Goal: Task Accomplishment & Management: Use online tool/utility

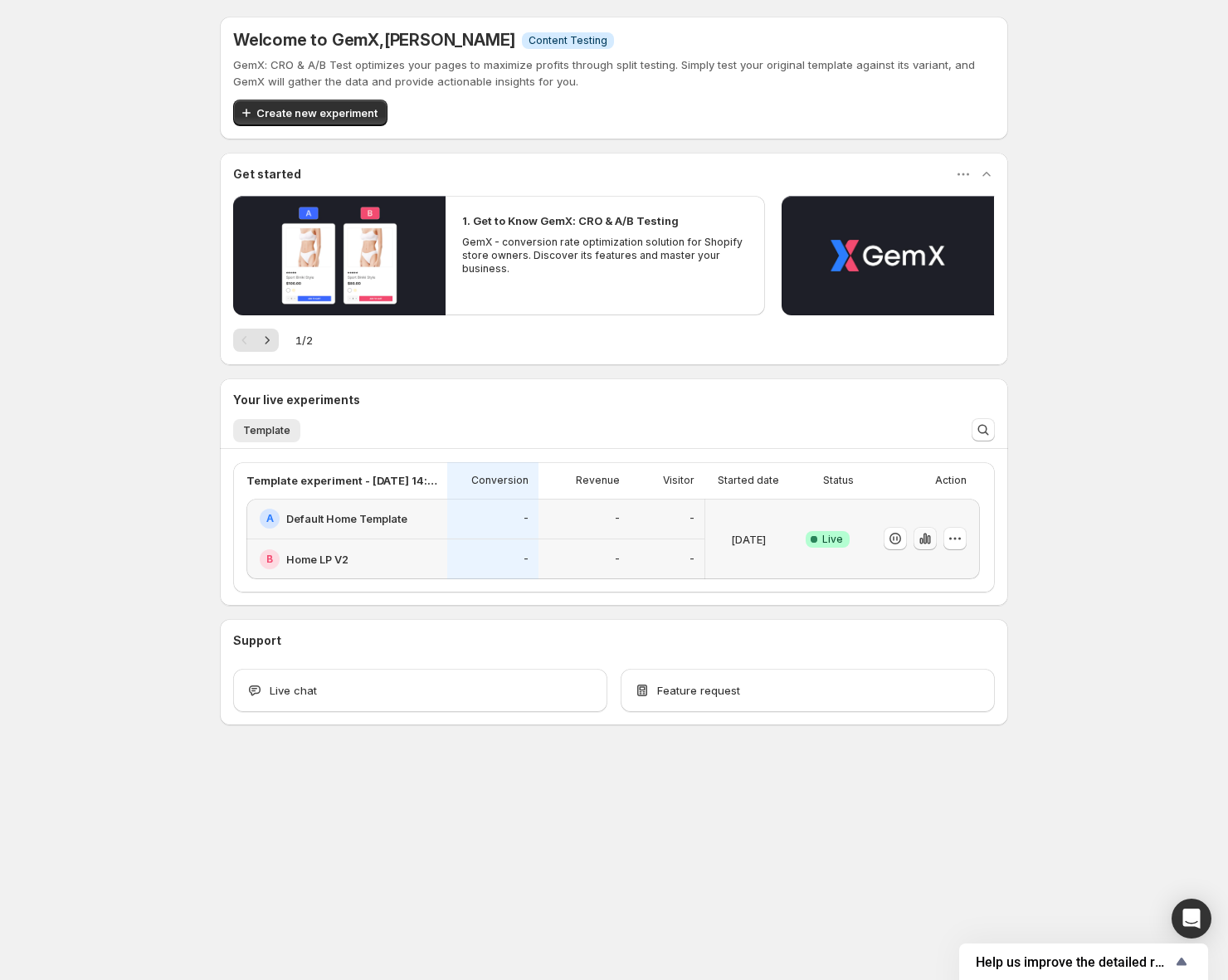
click at [930, 544] on icon "button" at bounding box center [925, 537] width 16 height 16
click at [436, 527] on div "A Default Home Template" at bounding box center [349, 518] width 178 height 20
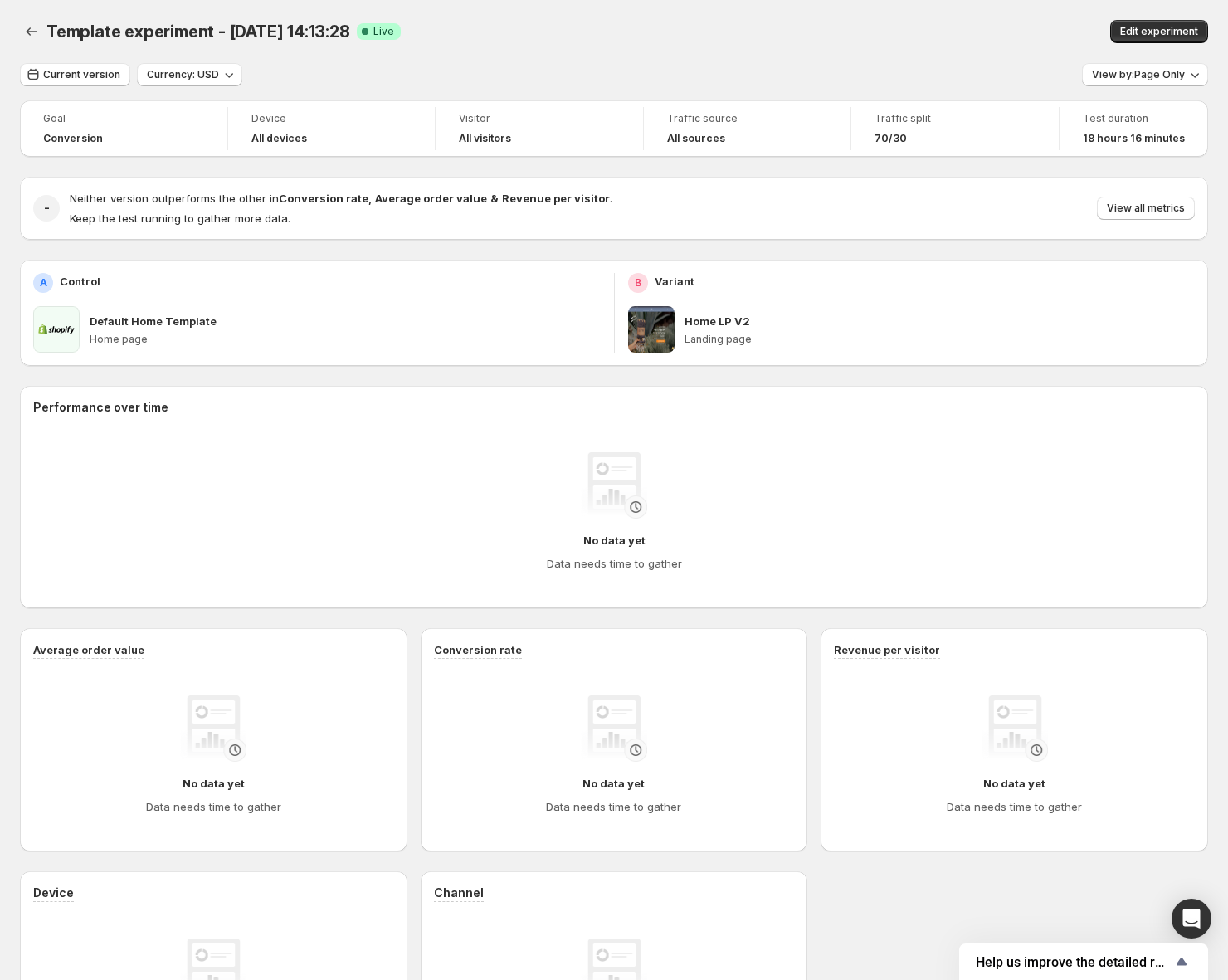
click at [1127, 186] on div "- Neither version outperforms the other in Conversion rate , Average order valu…" at bounding box center [614, 208] width 1189 height 63
click at [1126, 208] on span "View all metrics" at bounding box center [1145, 208] width 78 height 14
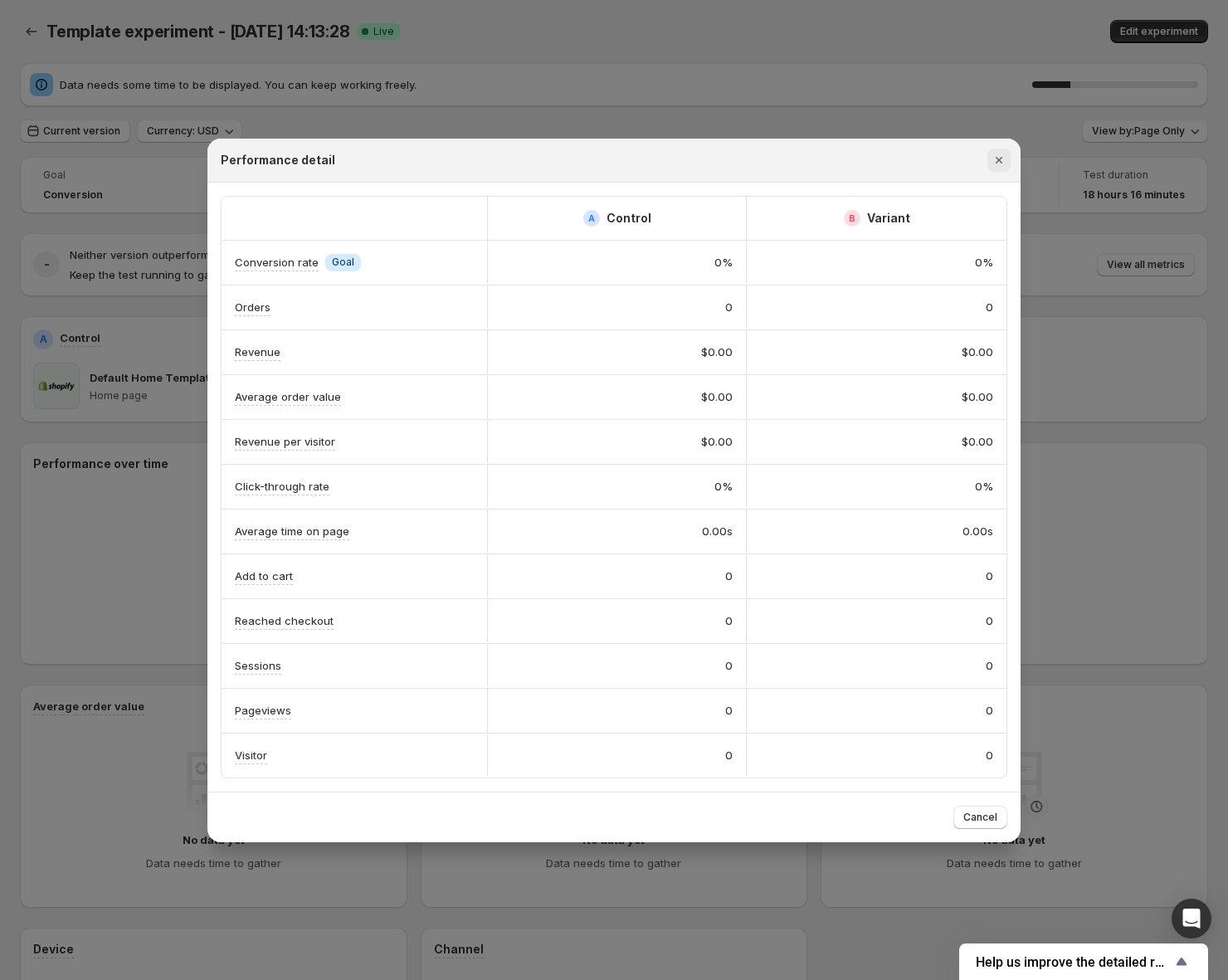
click at [991, 162] on icon "Close" at bounding box center [998, 160] width 16 height 16
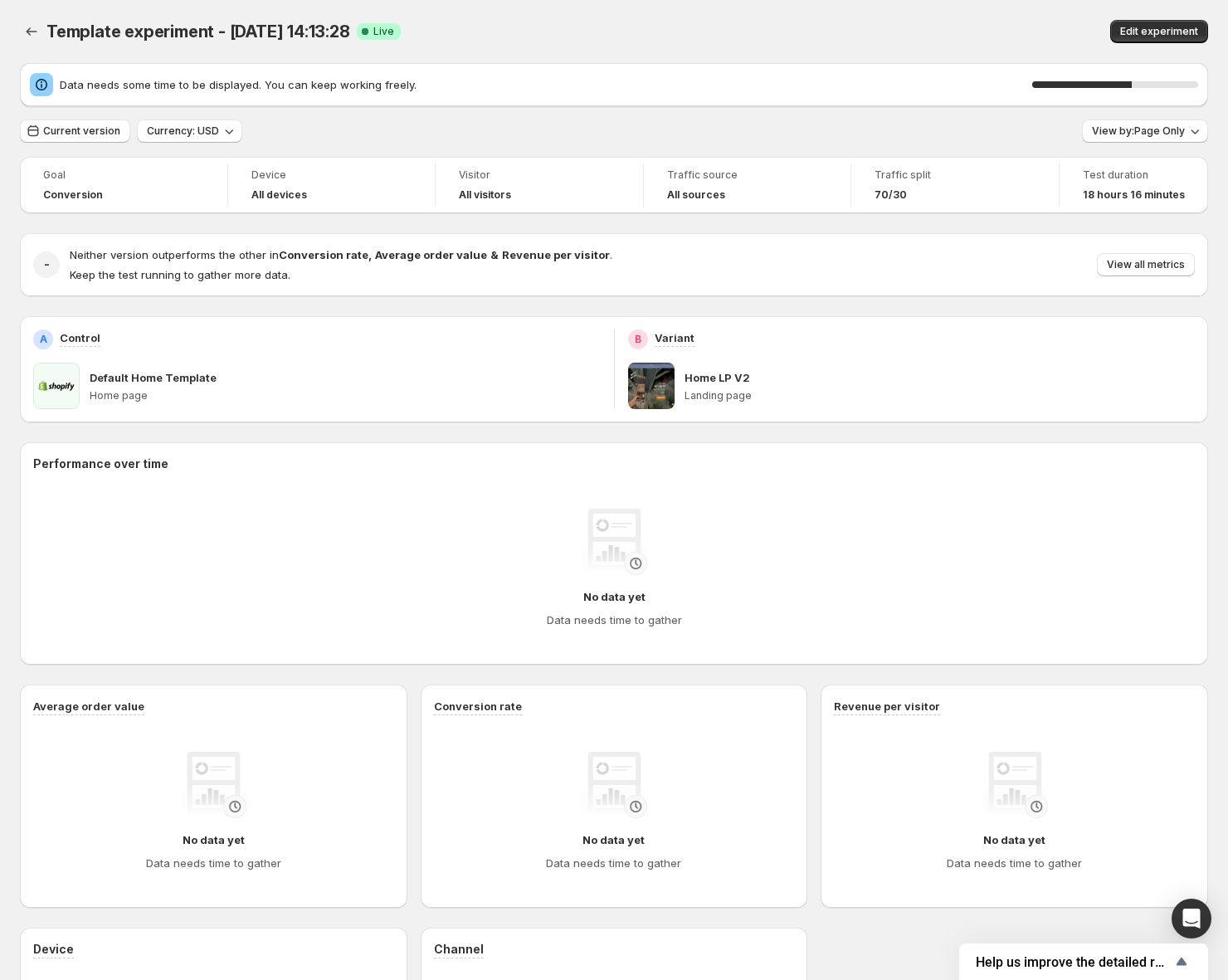
click at [506, 58] on div "Template experiment - Aug 12, 14:13:28. This page is ready Template experiment …" at bounding box center [614, 32] width 1189 height 63
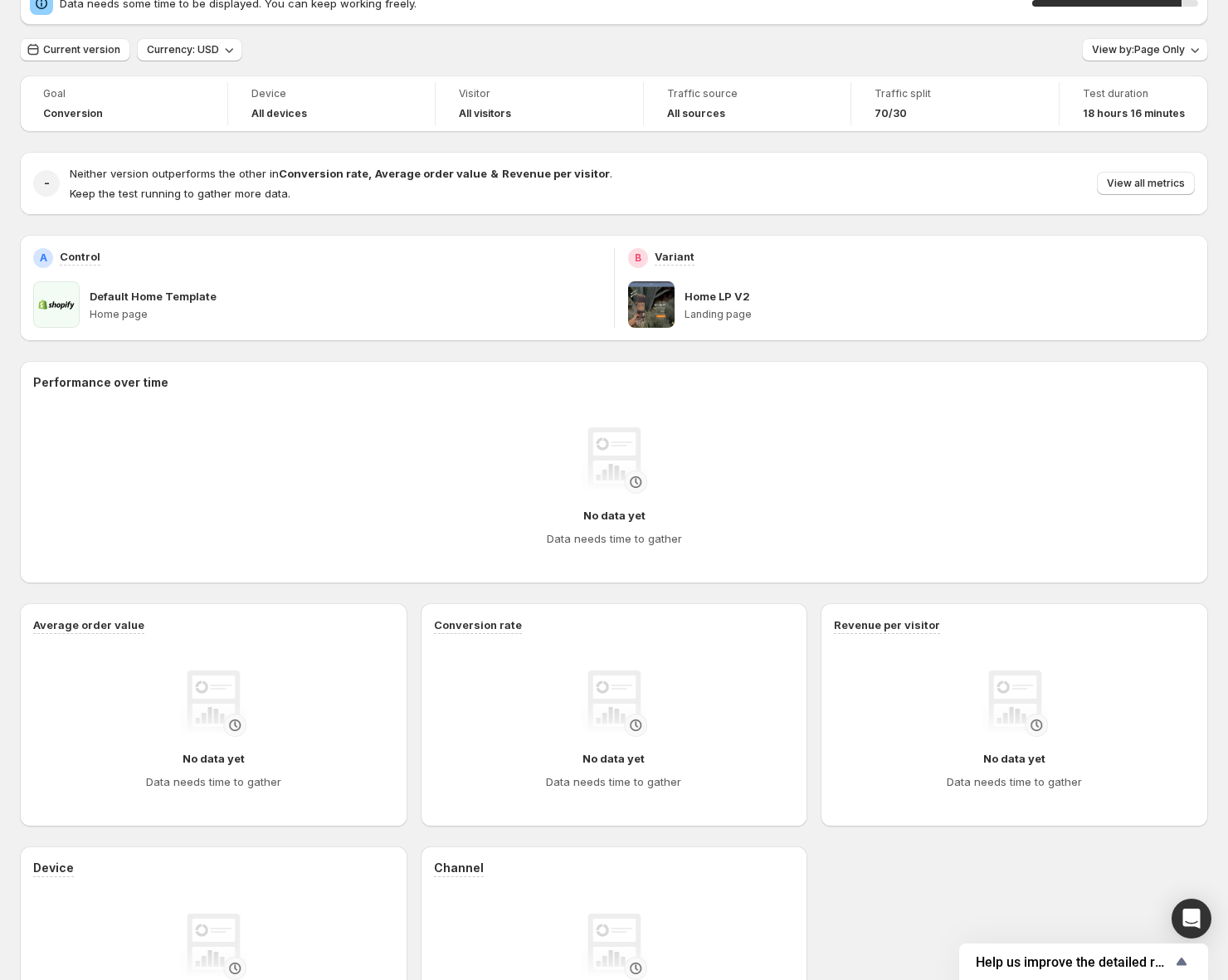
scroll to position [74, 0]
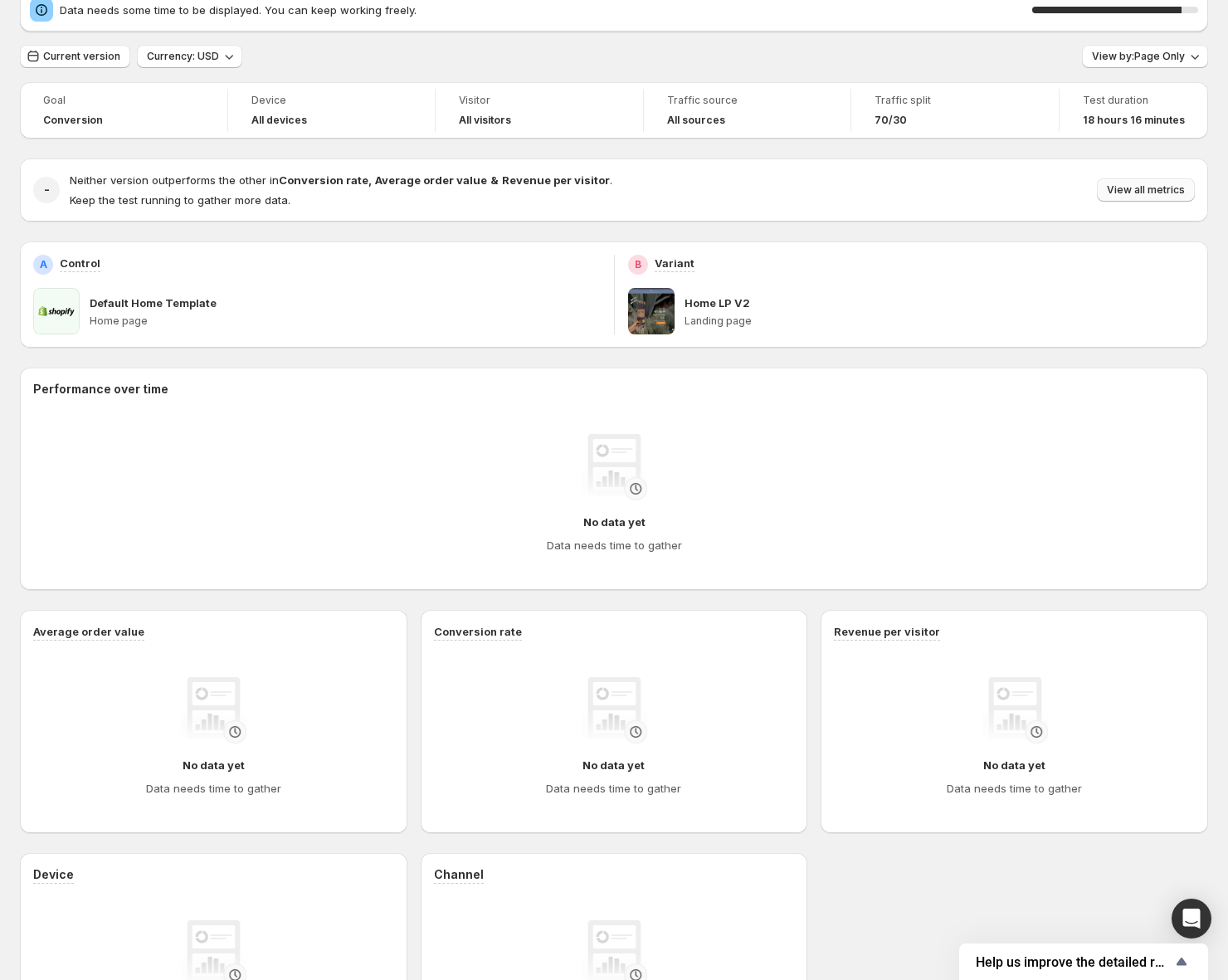
click at [1137, 184] on span "View all metrics" at bounding box center [1145, 191] width 78 height 14
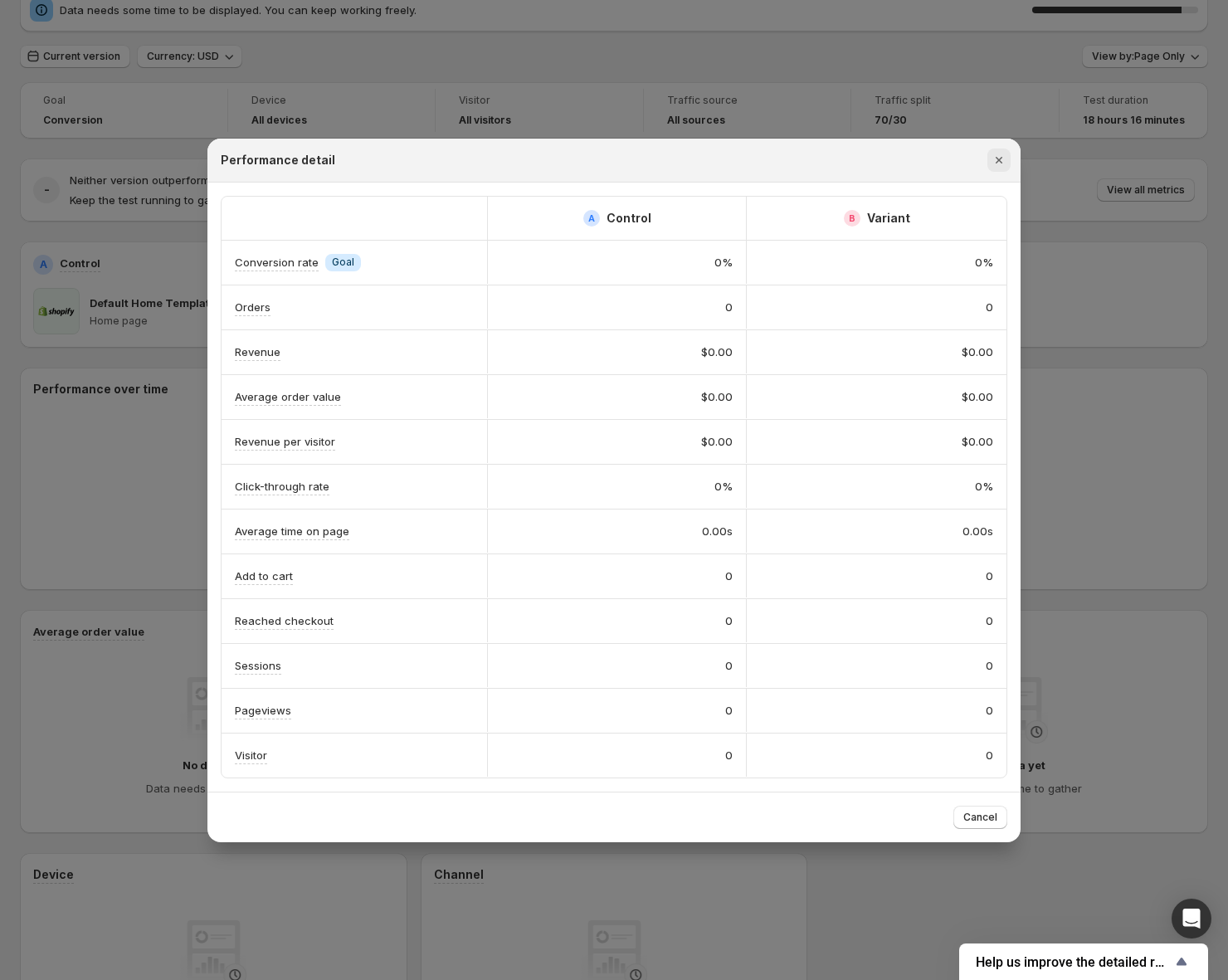
click at [997, 160] on icon "Close" at bounding box center [999, 161] width 7 height 7
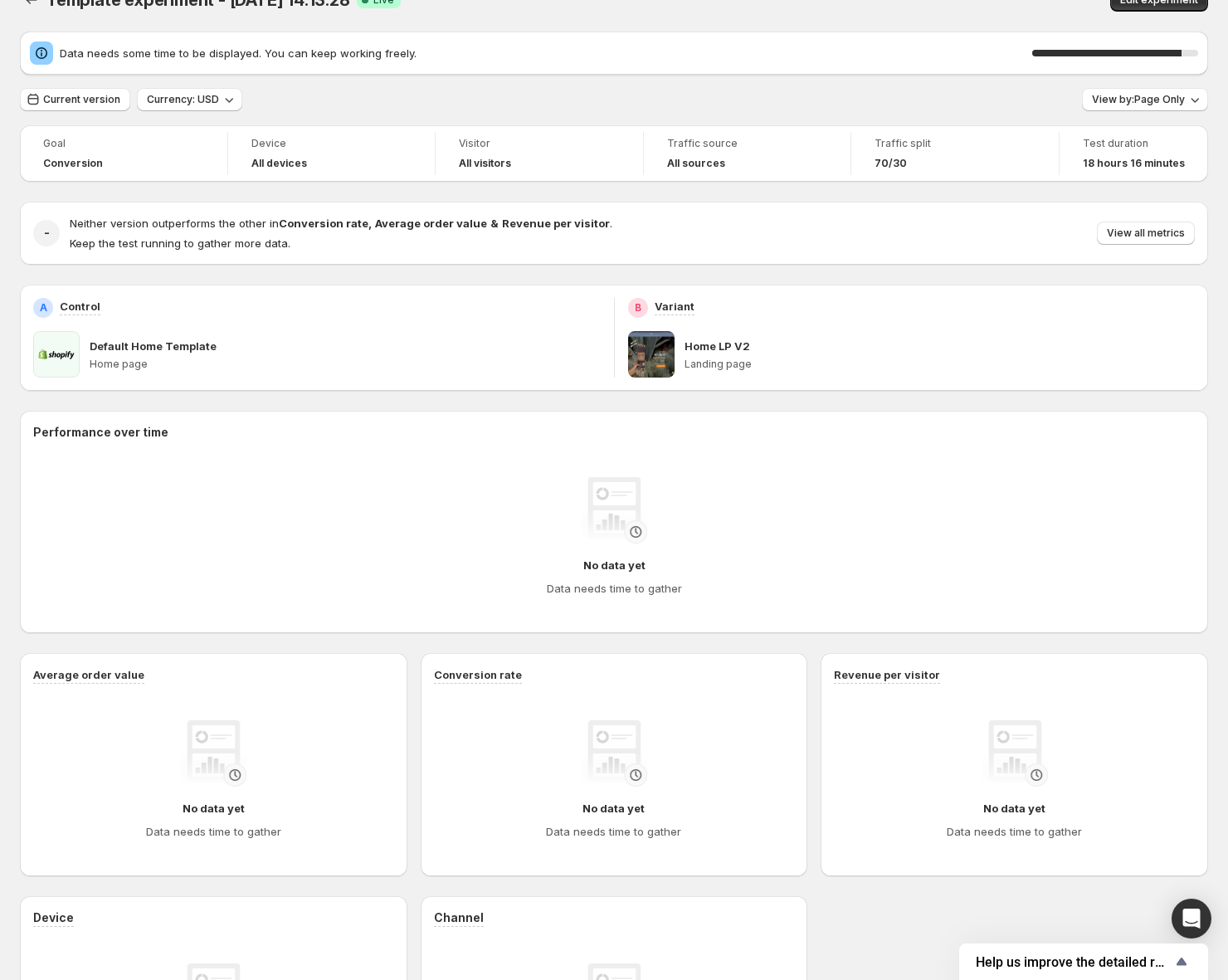
scroll to position [0, 0]
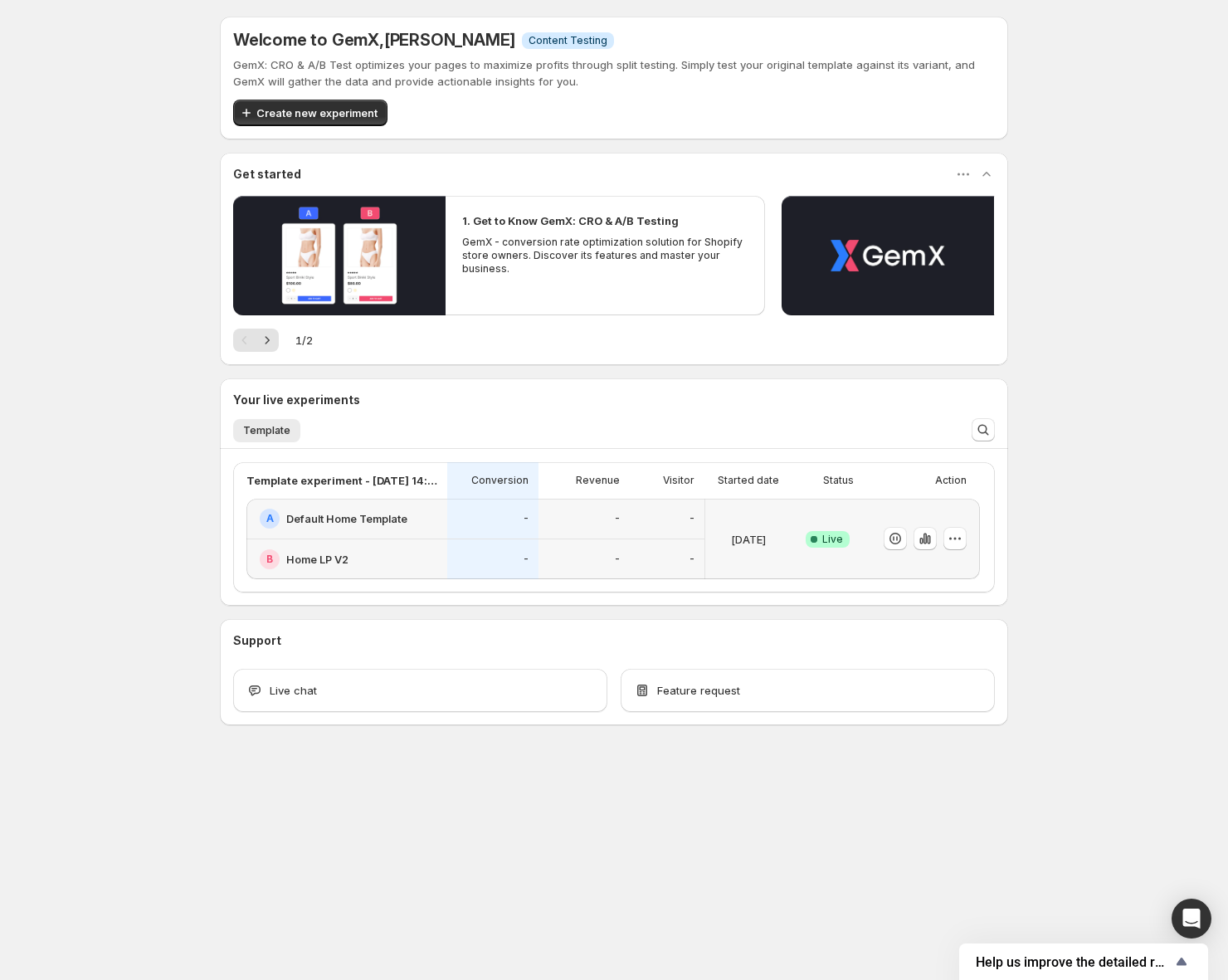
click at [99, 425] on div "Welcome to GemX , Nicholas Stobie Info Content Testing GemX: CRO & A/B Test opt…" at bounding box center [614, 408] width 1228 height 815
click at [515, 531] on div "-" at bounding box center [492, 519] width 91 height 41
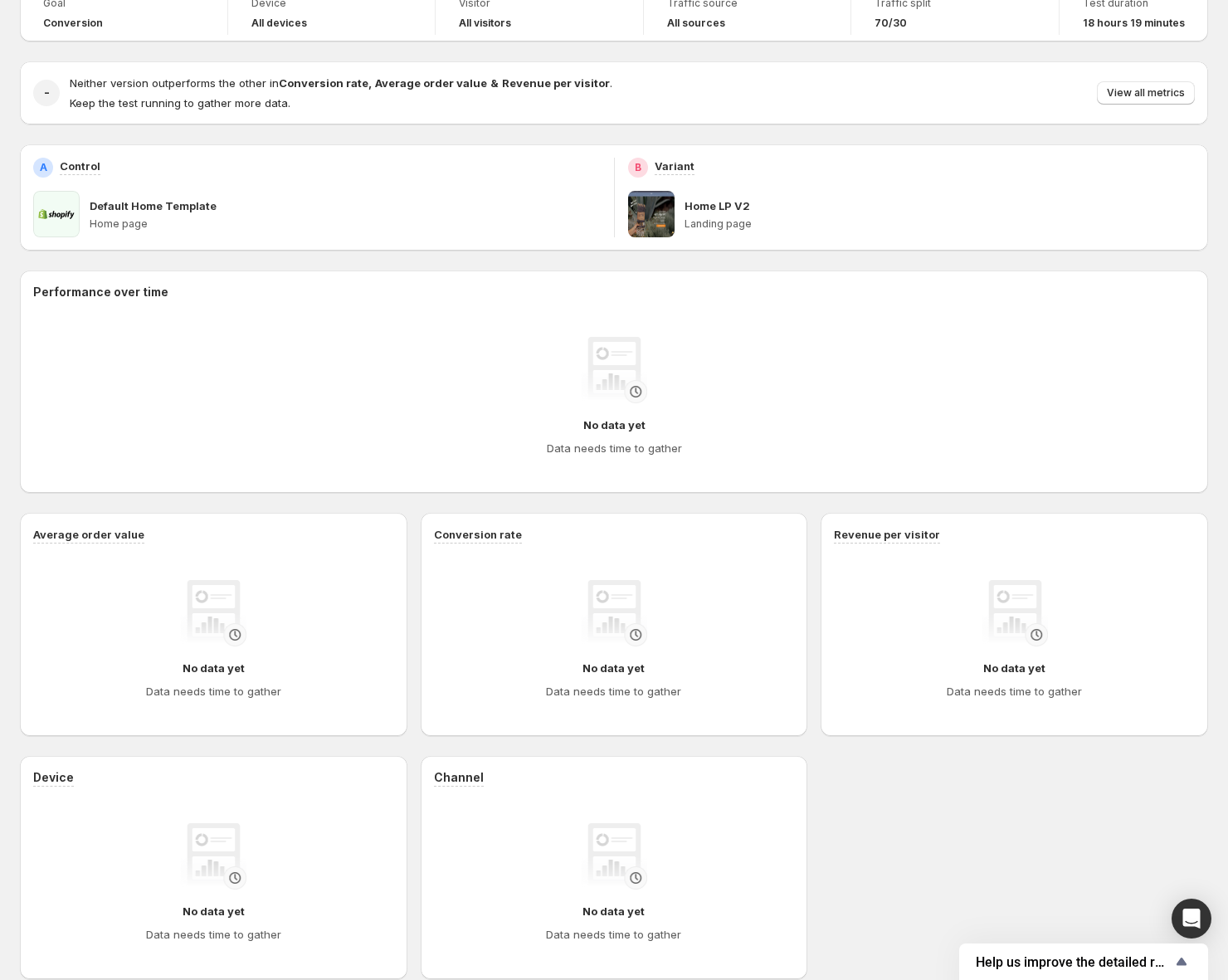
scroll to position [122, 0]
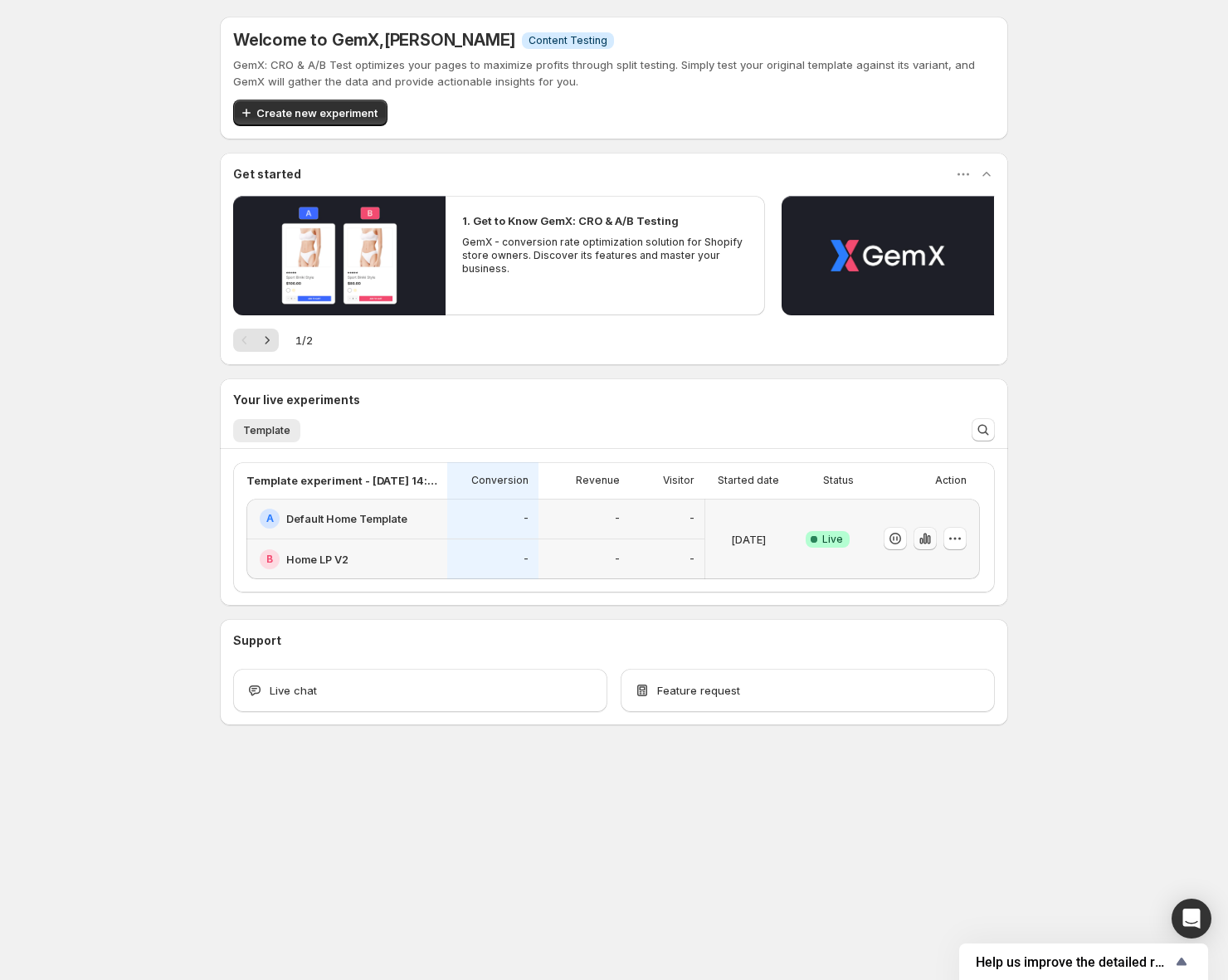
click at [924, 543] on icon "button" at bounding box center [925, 538] width 3 height 11
click at [927, 543] on icon "button" at bounding box center [925, 537] width 16 height 16
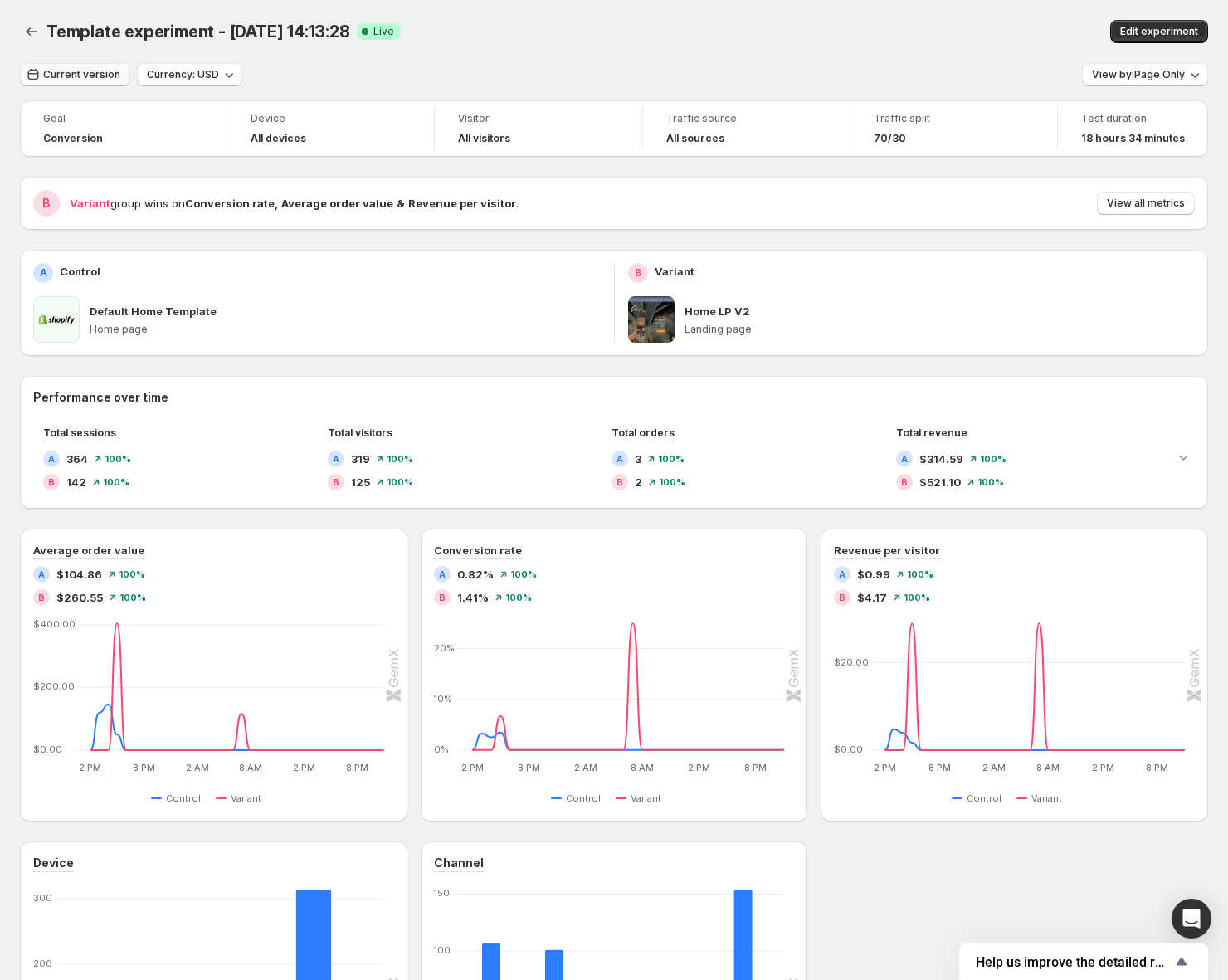
click at [55, 73] on span "Current version" at bounding box center [81, 75] width 77 height 14
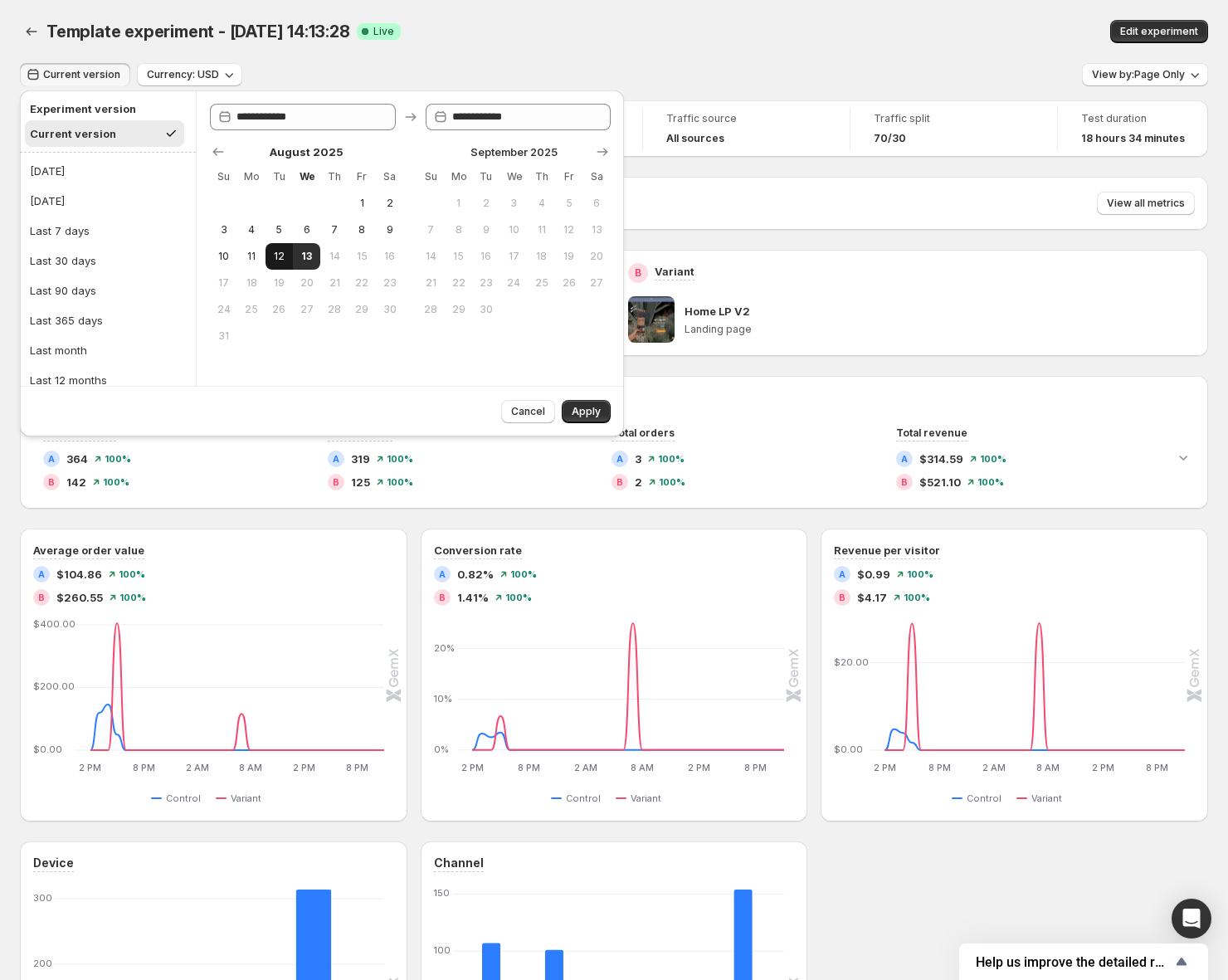
click at [276, 256] on span "12" at bounding box center [279, 256] width 15 height 14
click at [300, 256] on span "13" at bounding box center [307, 256] width 15 height 14
type input "**********"
click at [584, 413] on span "Apply" at bounding box center [586, 412] width 29 height 14
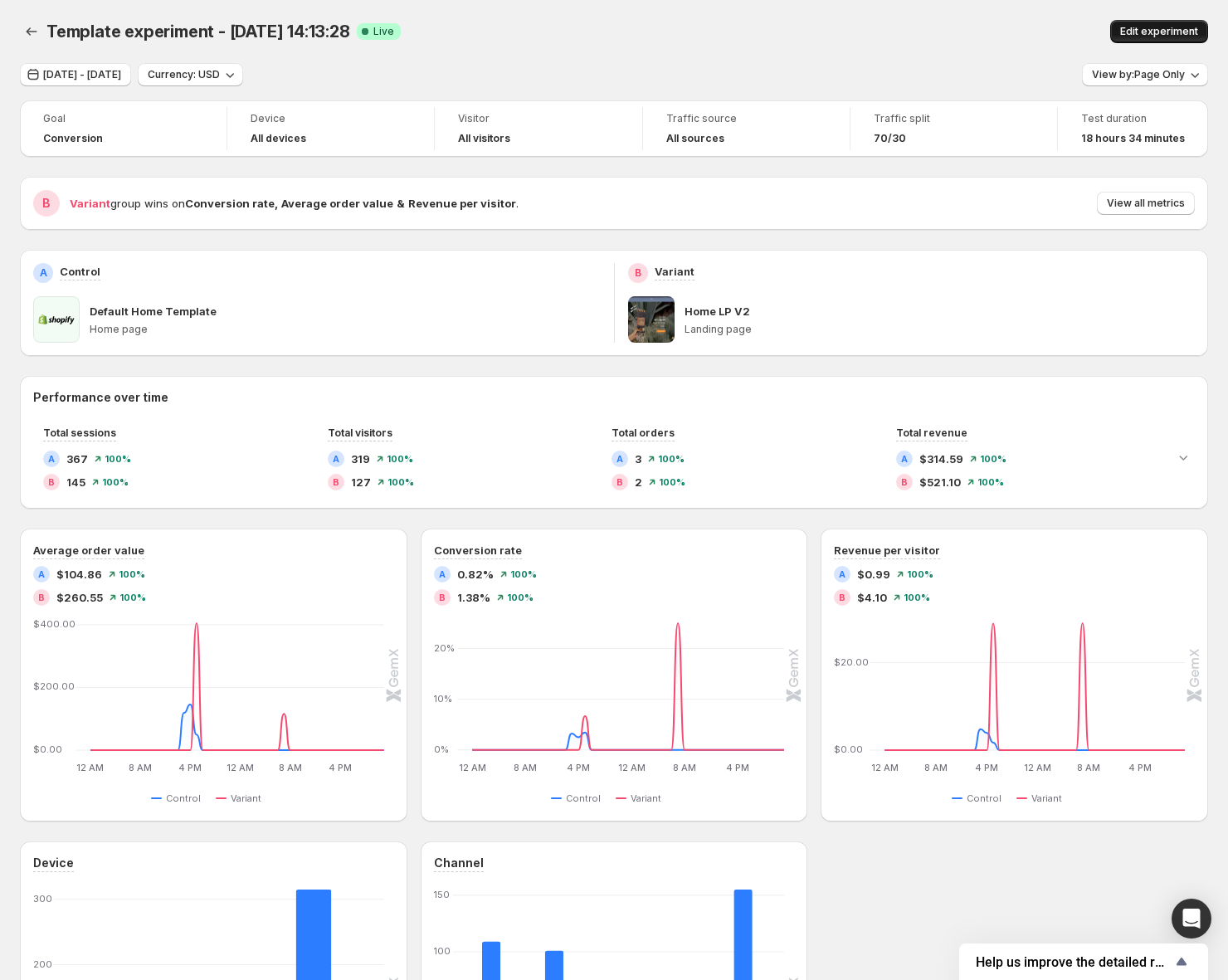
click at [1153, 26] on span "Edit experiment" at bounding box center [1159, 32] width 78 height 14
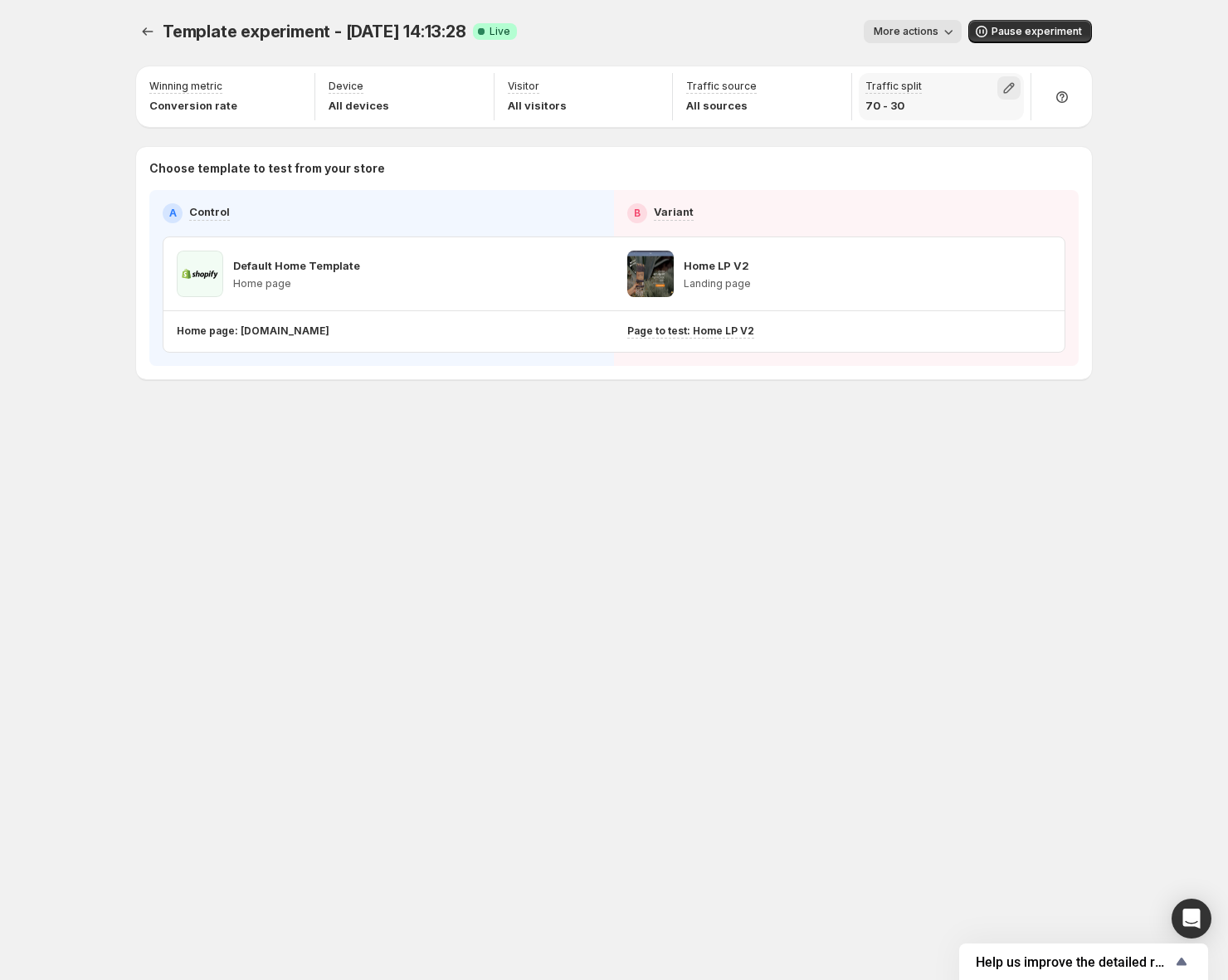
click at [1013, 80] on icon "button" at bounding box center [1008, 87] width 16 height 16
drag, startPoint x: 1043, startPoint y: 133, endPoint x: 1031, endPoint y: 136, distance: 12.4
type input "**"
click at [1031, 135] on input "range" at bounding box center [1009, 123] width 239 height 23
click at [1153, 56] on div "Template experiment - [DATE] 14:13:28. This page is ready Template experiment -…" at bounding box center [614, 490] width 1228 height 980
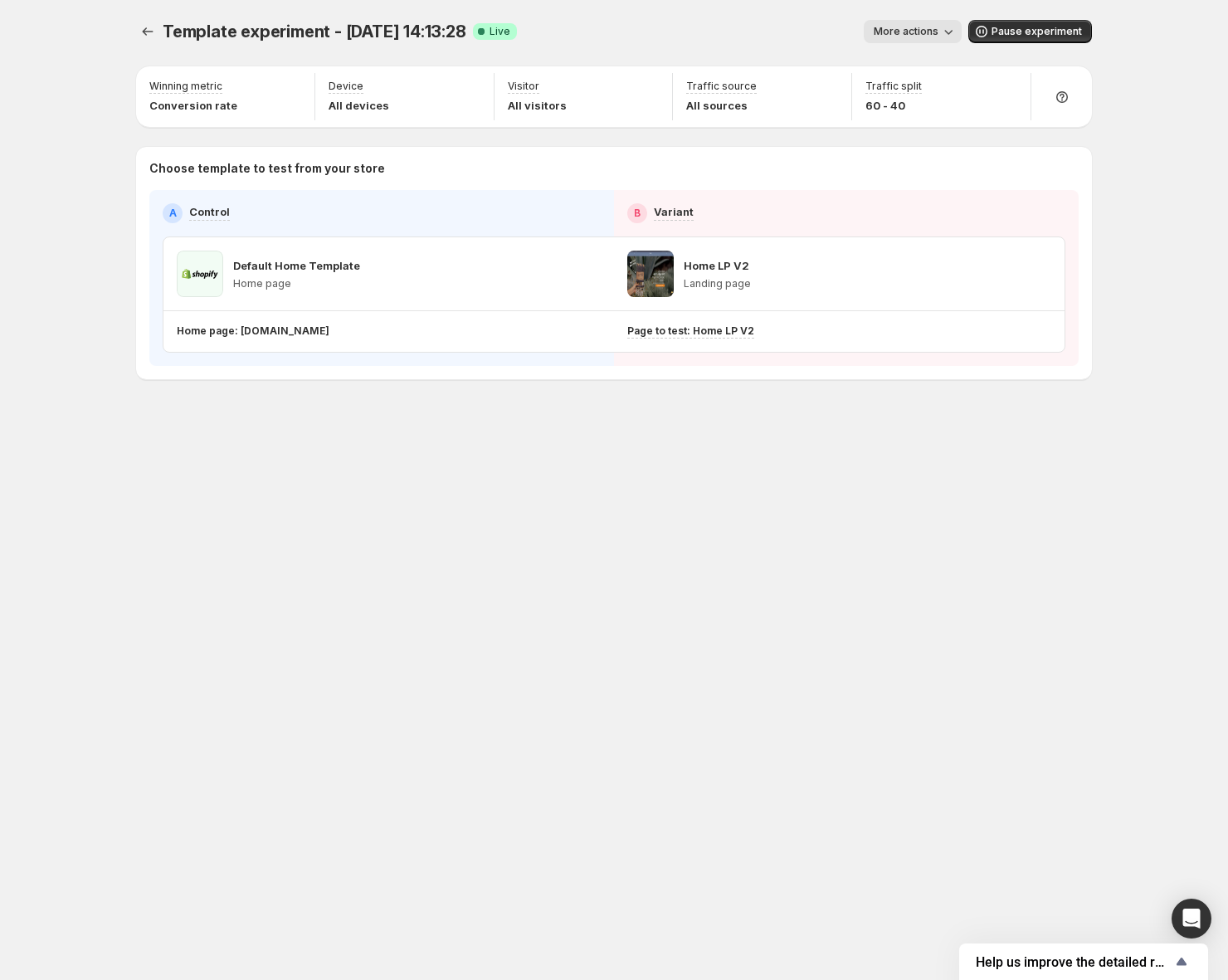
click at [859, 611] on div "Template experiment - [DATE] 14:13:28. This page is ready Template experiment -…" at bounding box center [614, 490] width 996 height 980
click at [1081, 281] on div "Choose template to test from your store A Control B Variant Default Home Templa…" at bounding box center [614, 263] width 956 height 232
click at [146, 38] on icon "Experiments" at bounding box center [147, 31] width 16 height 16
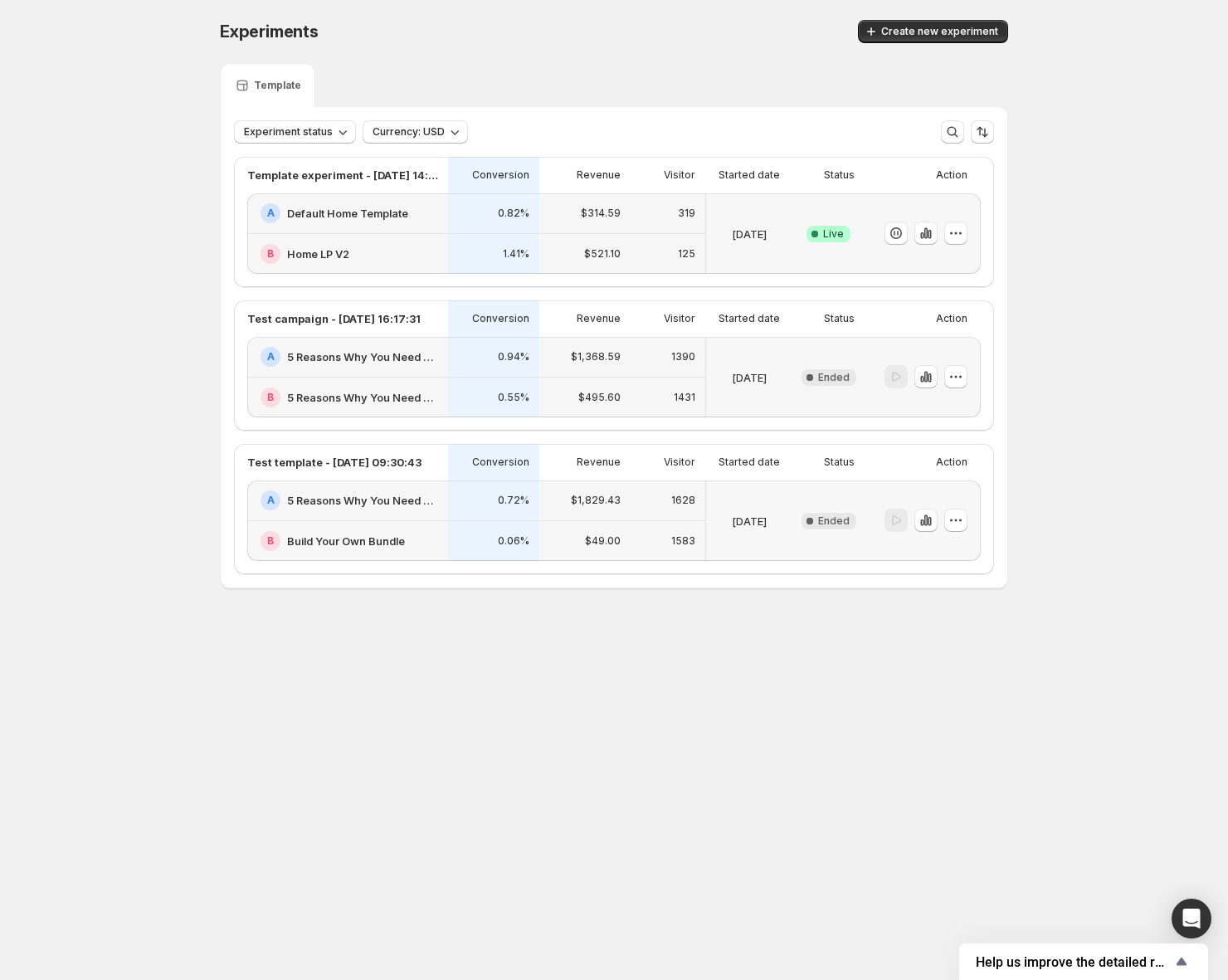
click at [1151, 403] on div "Experiments. This page is ready Experiments Create new experiment Template Expe…" at bounding box center [614, 338] width 1228 height 678
